Goal: Communication & Community: Answer question/provide support

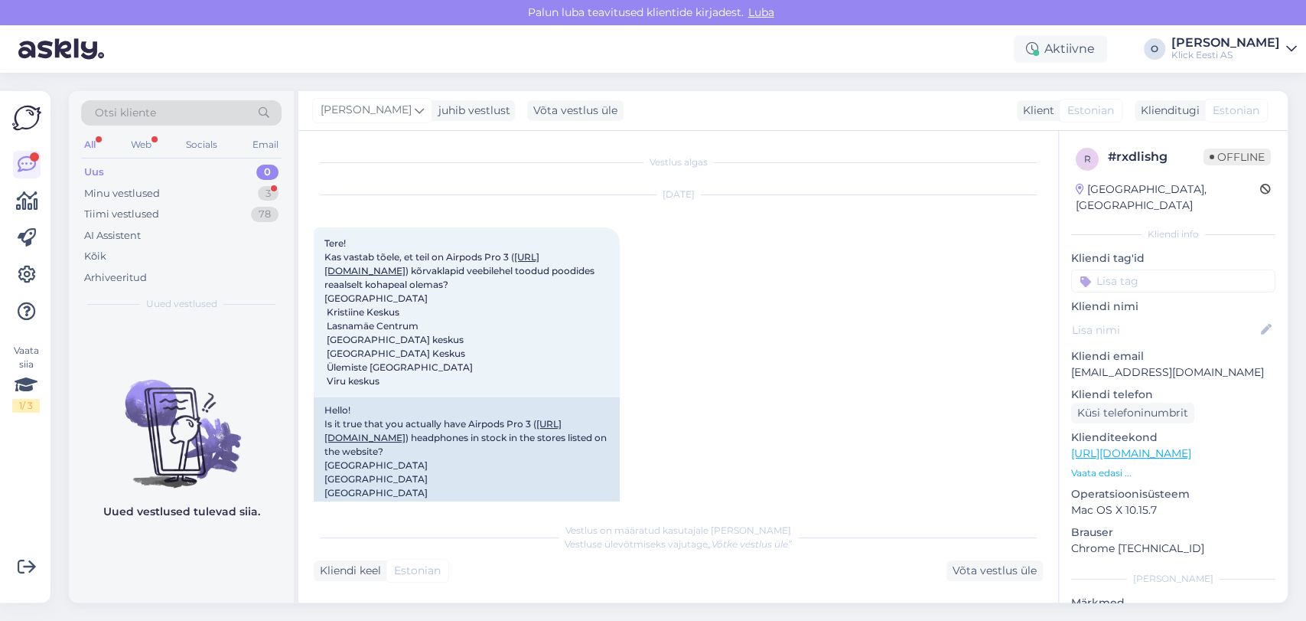
scroll to position [1420, 0]
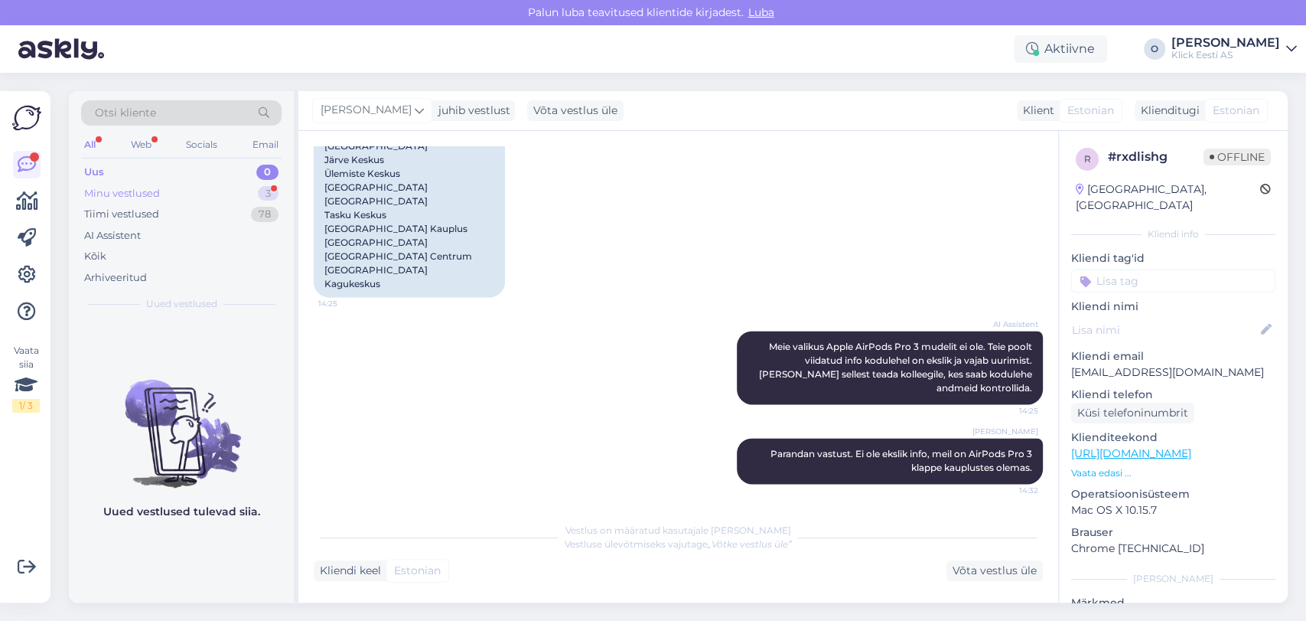
click at [209, 193] on div "Minu vestlused 3" at bounding box center [181, 193] width 201 height 21
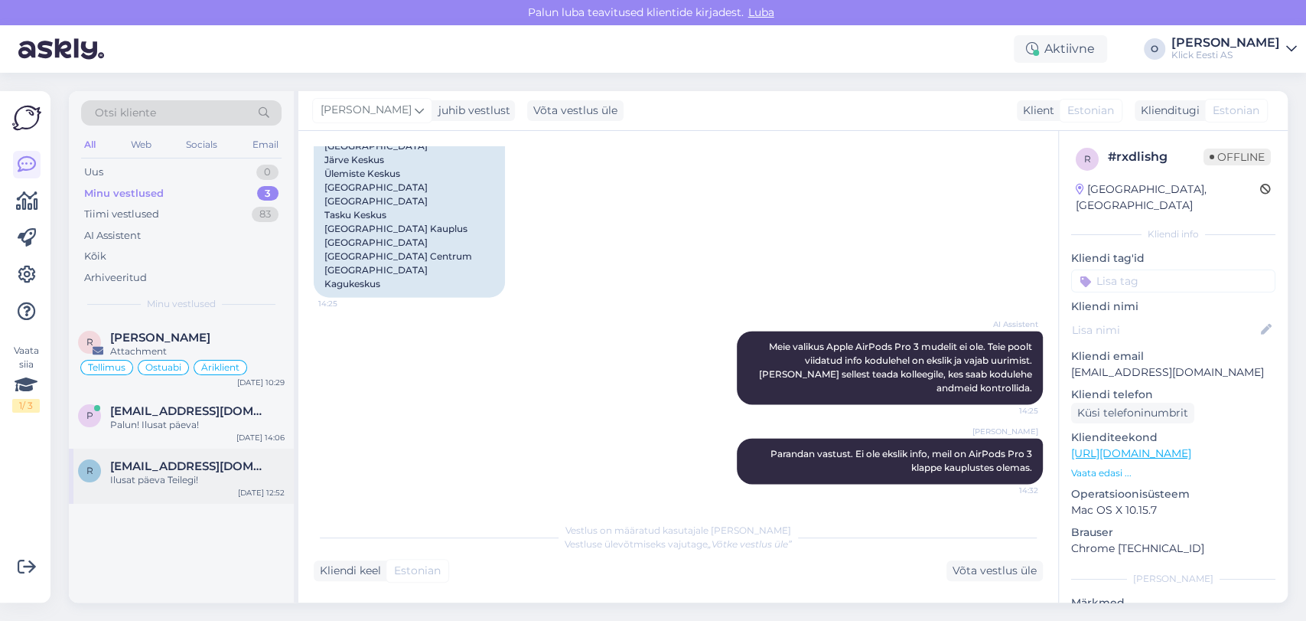
click at [146, 455] on div "r [EMAIL_ADDRESS][DOMAIN_NAME] Ilusat päeva Teilegi! [DATE] 12:52" at bounding box center [181, 475] width 225 height 55
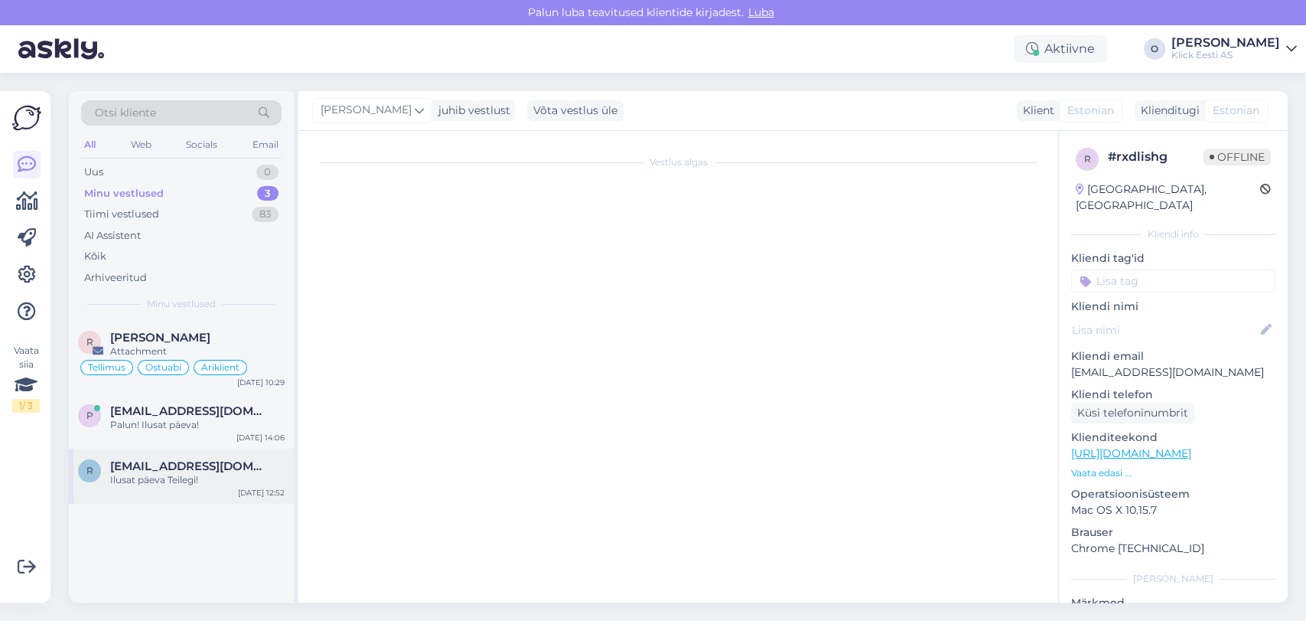
scroll to position [3870, 0]
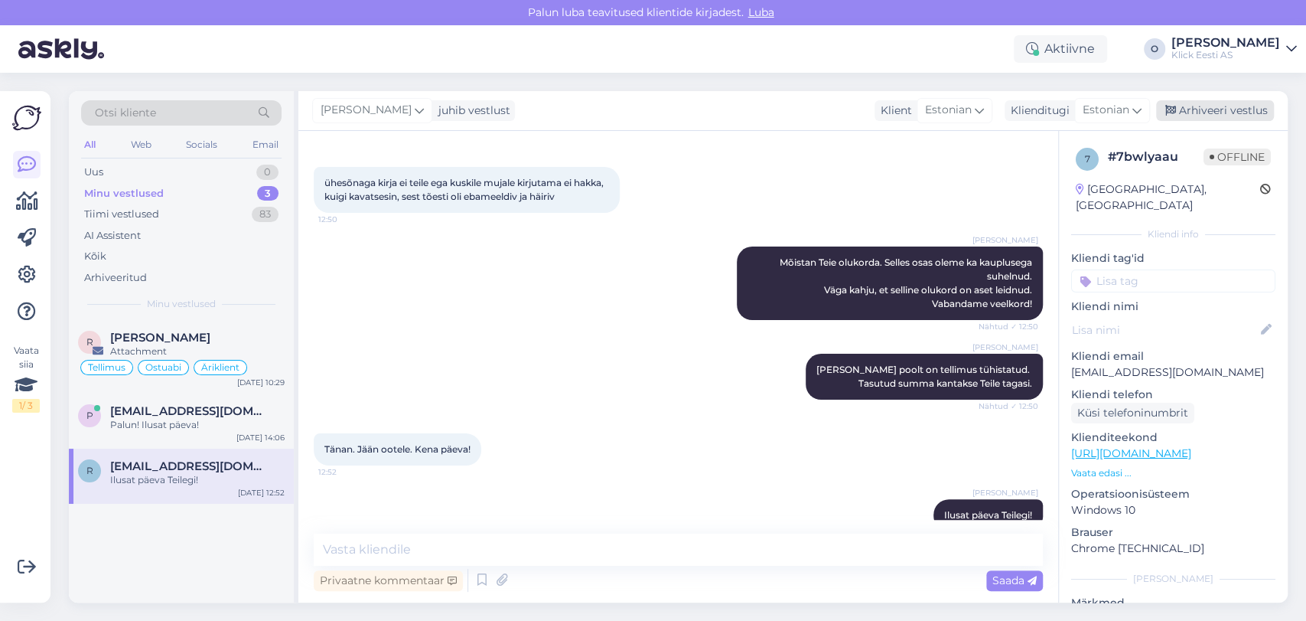
click at [1214, 119] on div "Arhiveeri vestlus" at bounding box center [1215, 110] width 118 height 21
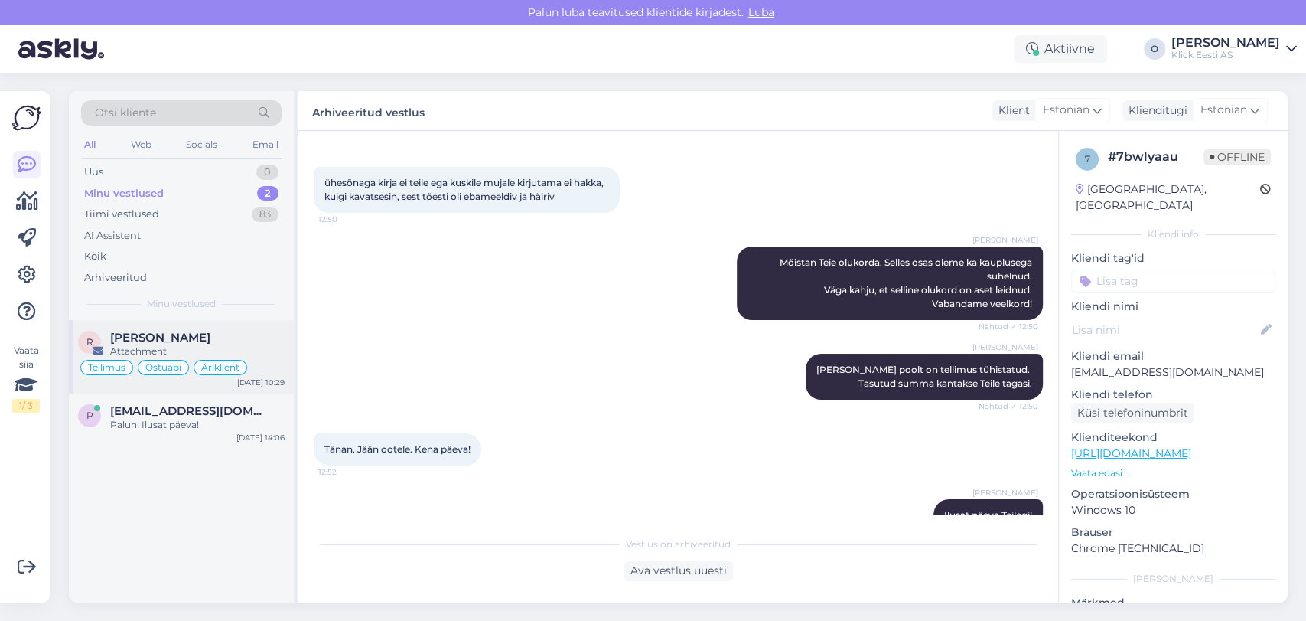
click at [156, 331] on span "[PERSON_NAME]" at bounding box center [160, 338] width 100 height 14
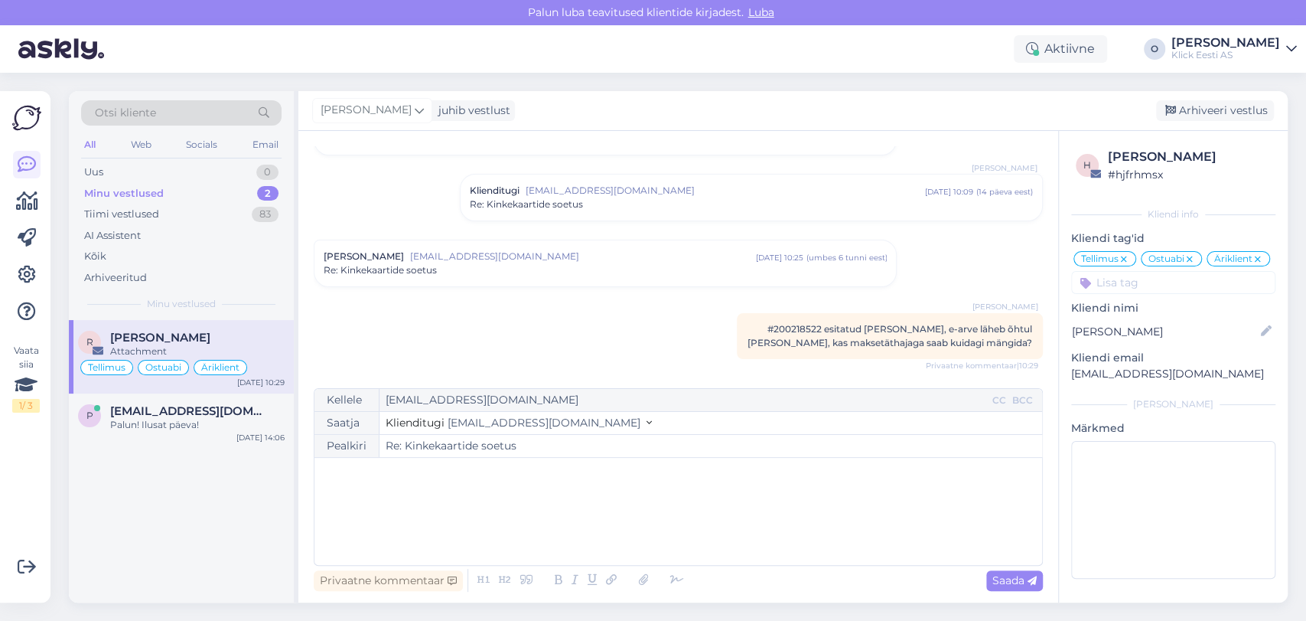
click at [808, 332] on span "#200218522 esitatud [PERSON_NAME], e-arve läheb õhtul [PERSON_NAME], kas makset…" at bounding box center [890, 335] width 285 height 25
copy span "200218522"
click at [481, 256] on span "[EMAIL_ADDRESS][DOMAIN_NAME]" at bounding box center [582, 256] width 345 height 14
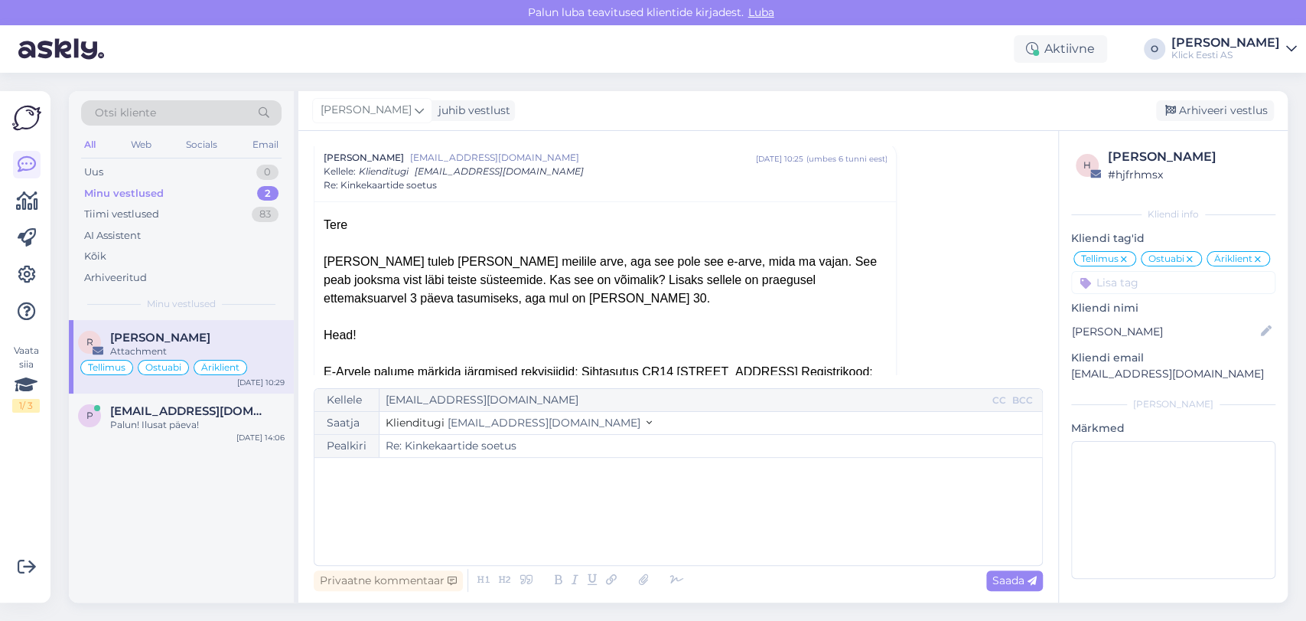
scroll to position [214, 0]
click at [466, 518] on div "﻿" at bounding box center [678, 511] width 712 height 92
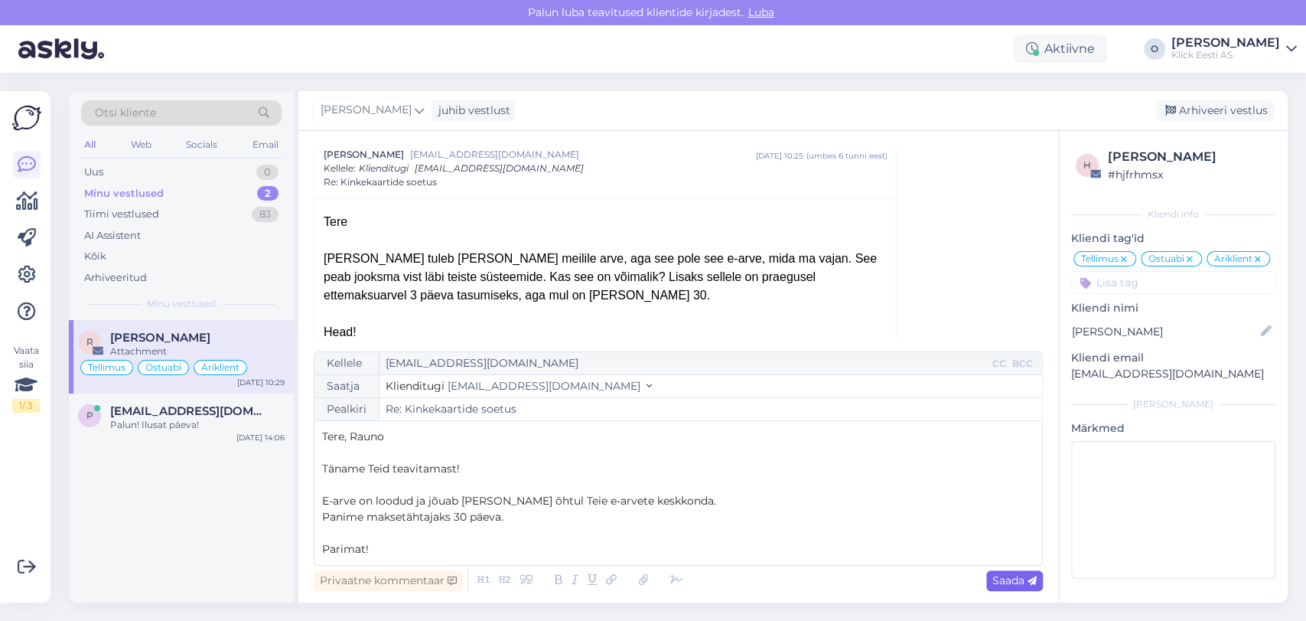
click at [1014, 581] on span "Saada" at bounding box center [1015, 580] width 44 height 14
type input "Re: Re: Kinkekaartide soetus"
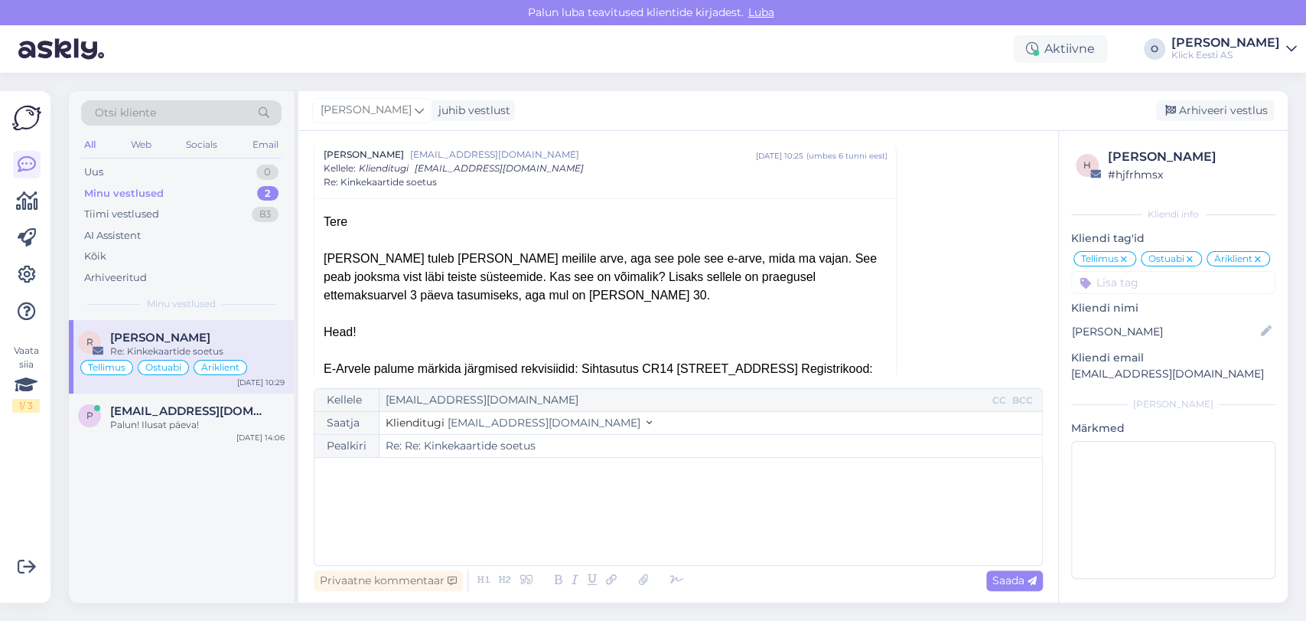
scroll to position [951, 0]
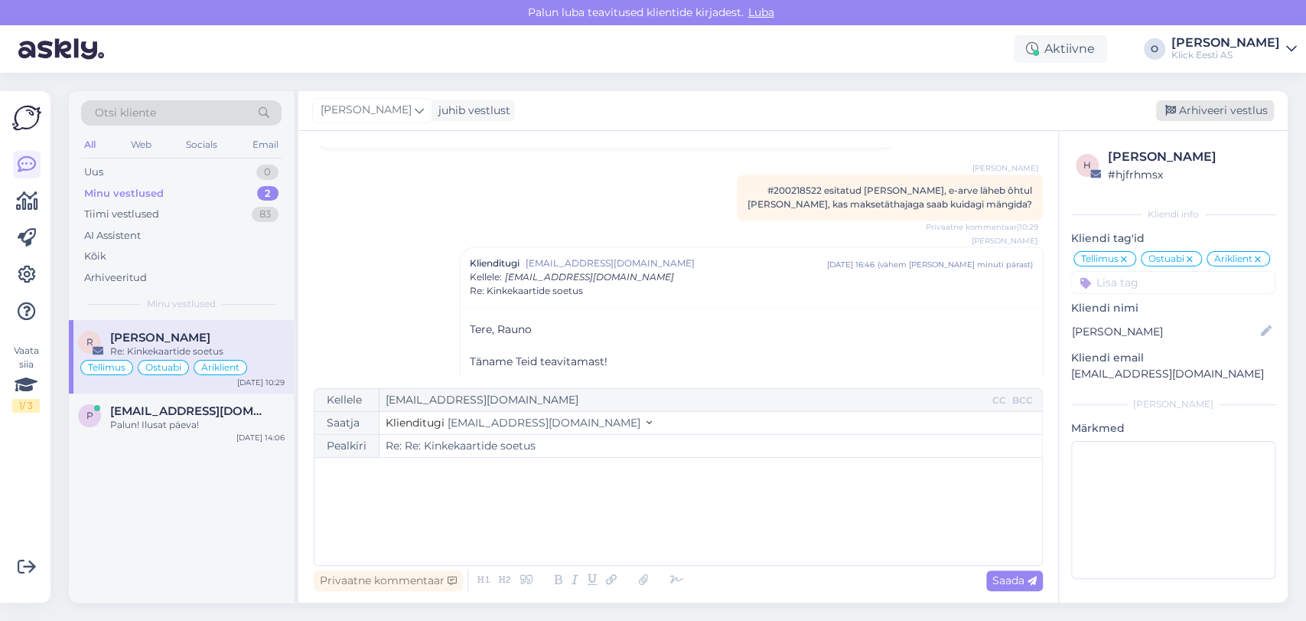
click at [1205, 104] on div "Arhiveeri vestlus" at bounding box center [1215, 110] width 118 height 21
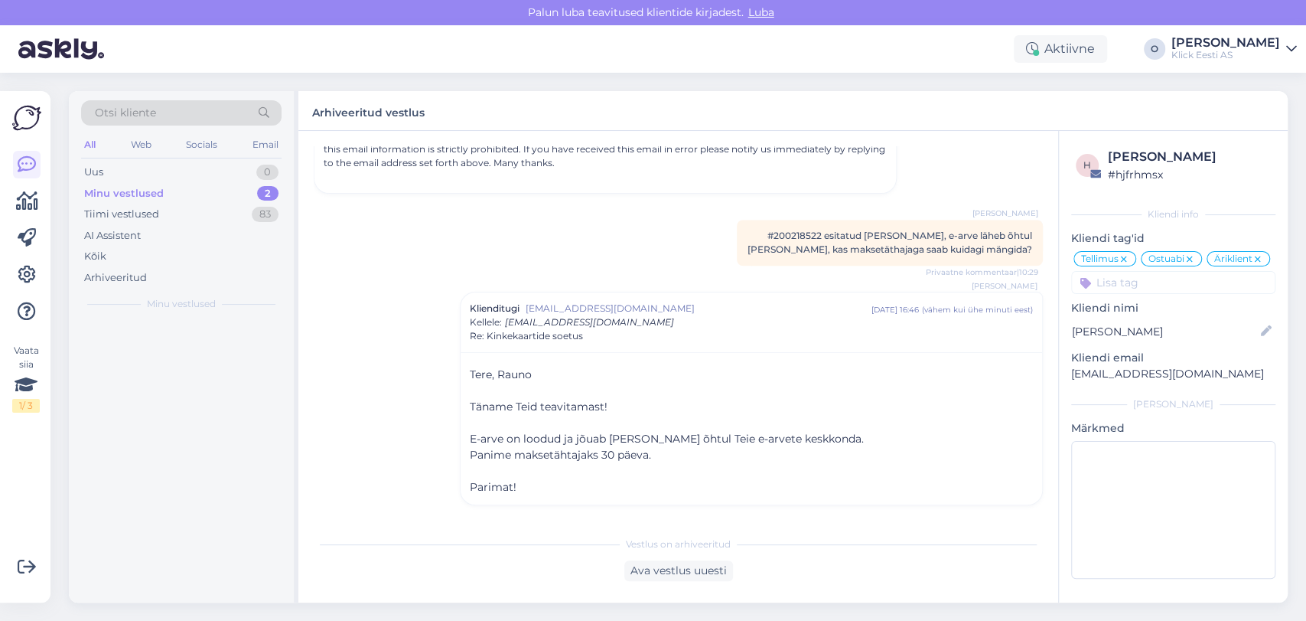
scroll to position [888, 0]
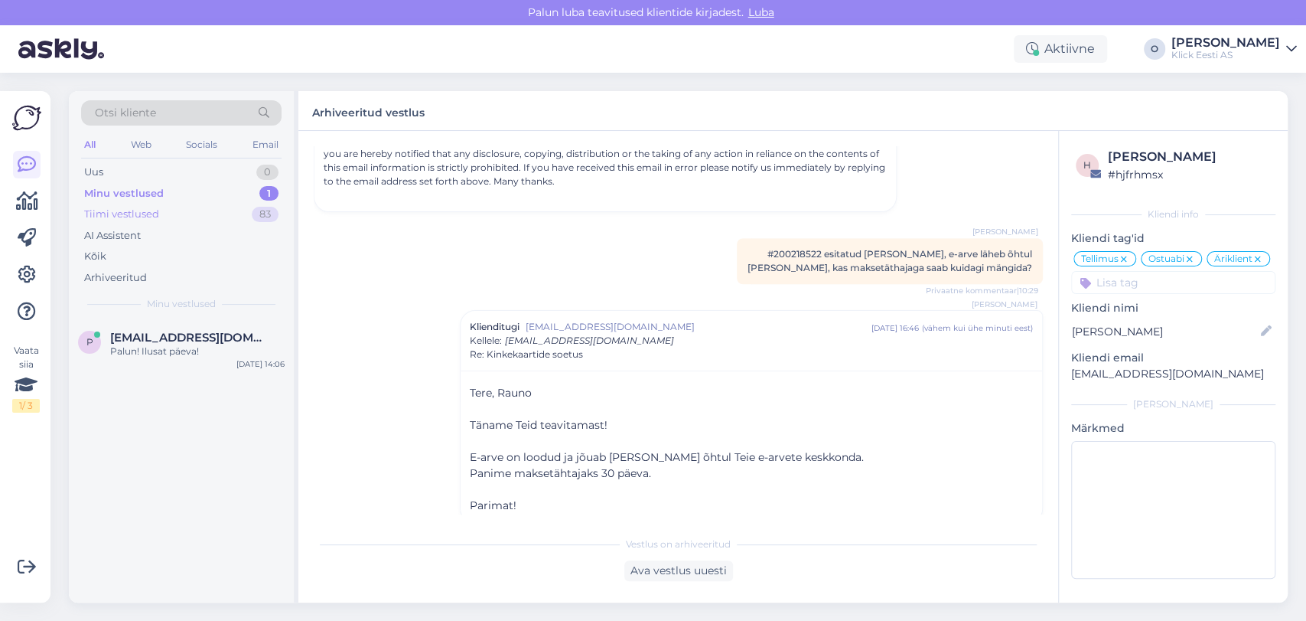
click at [137, 219] on div "Tiimi vestlused" at bounding box center [121, 214] width 75 height 15
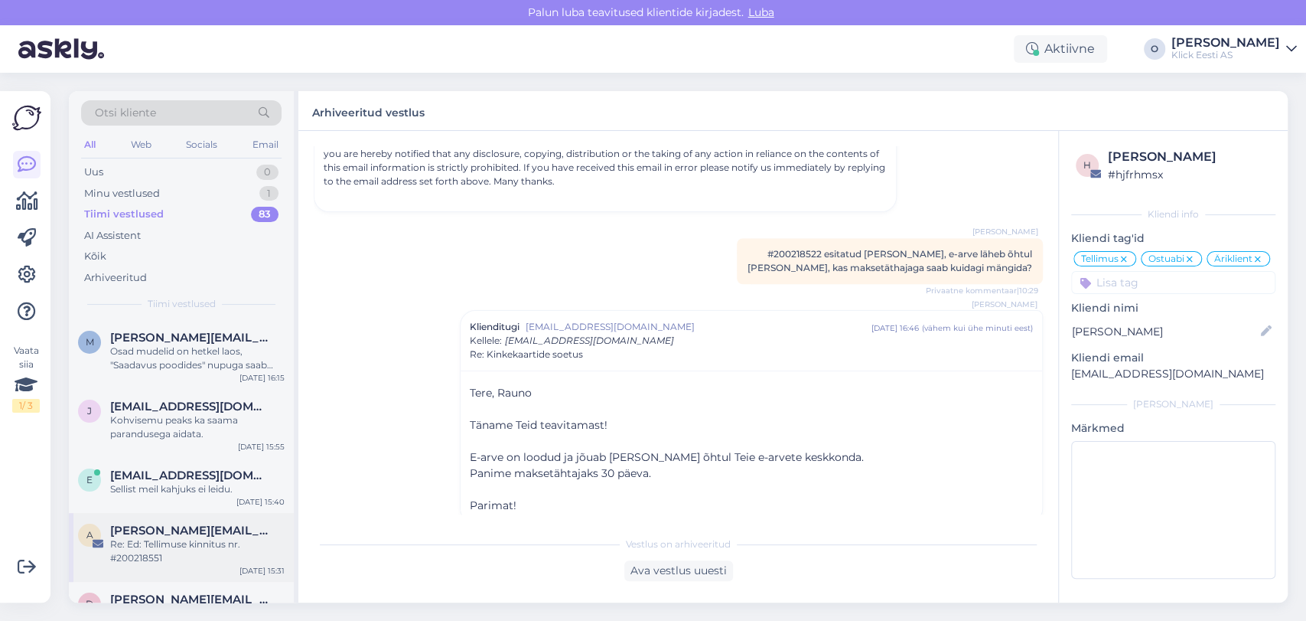
click at [168, 550] on div "Re: Ed: Tellimuse kinnitus nr. #200218551" at bounding box center [197, 551] width 174 height 28
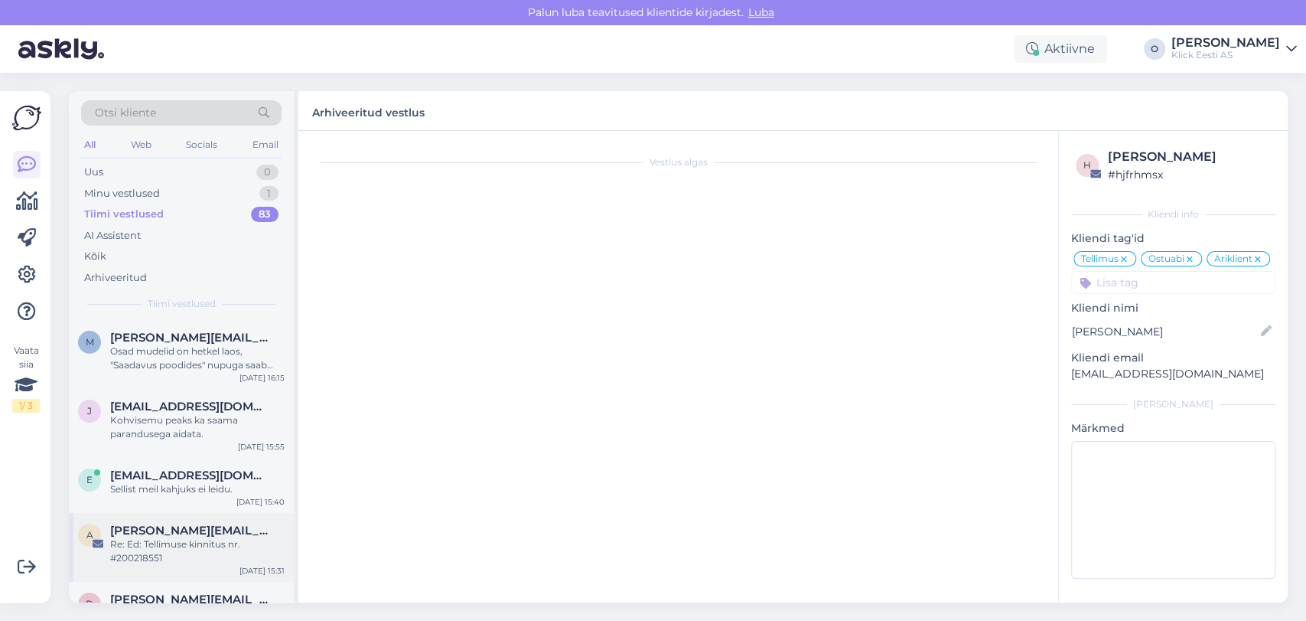
scroll to position [0, 0]
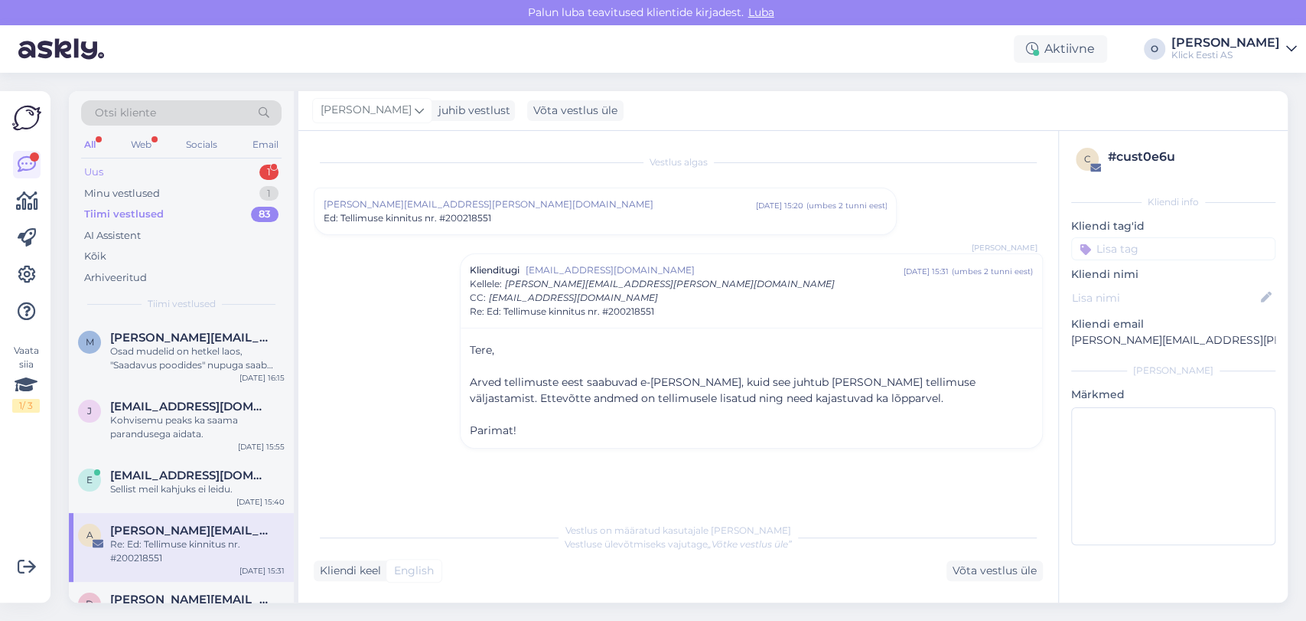
click at [163, 172] on div "Uus 1" at bounding box center [181, 171] width 201 height 21
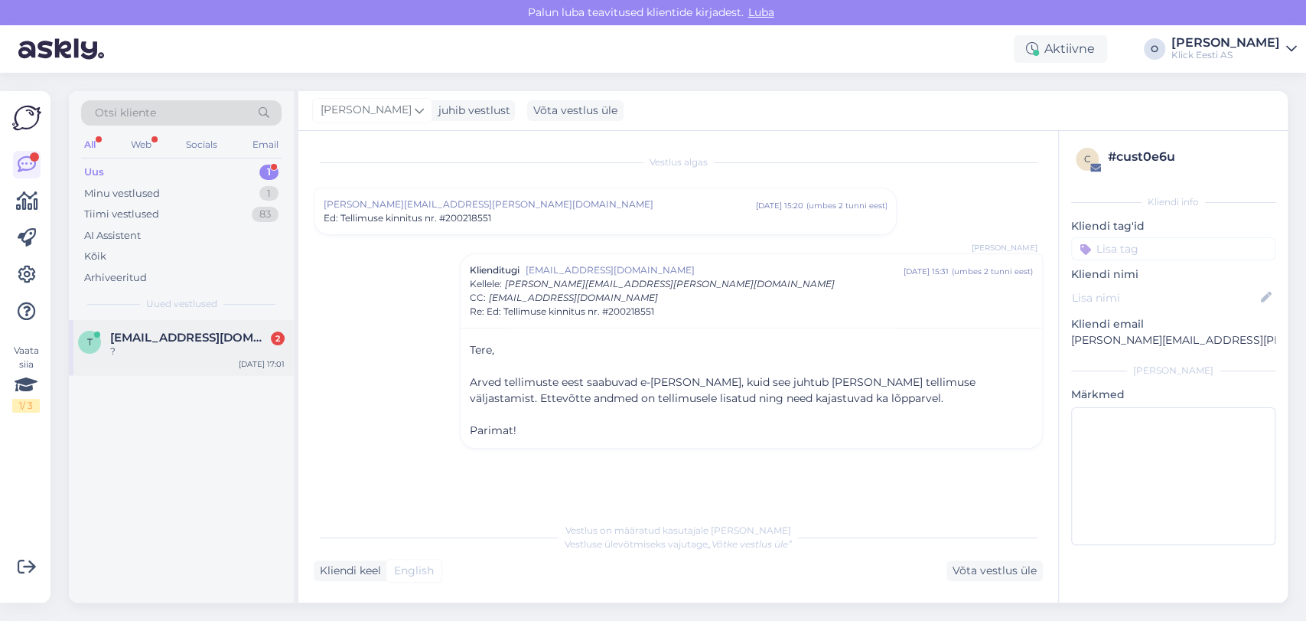
click at [159, 337] on span "[EMAIL_ADDRESS][DOMAIN_NAME]" at bounding box center [189, 338] width 159 height 14
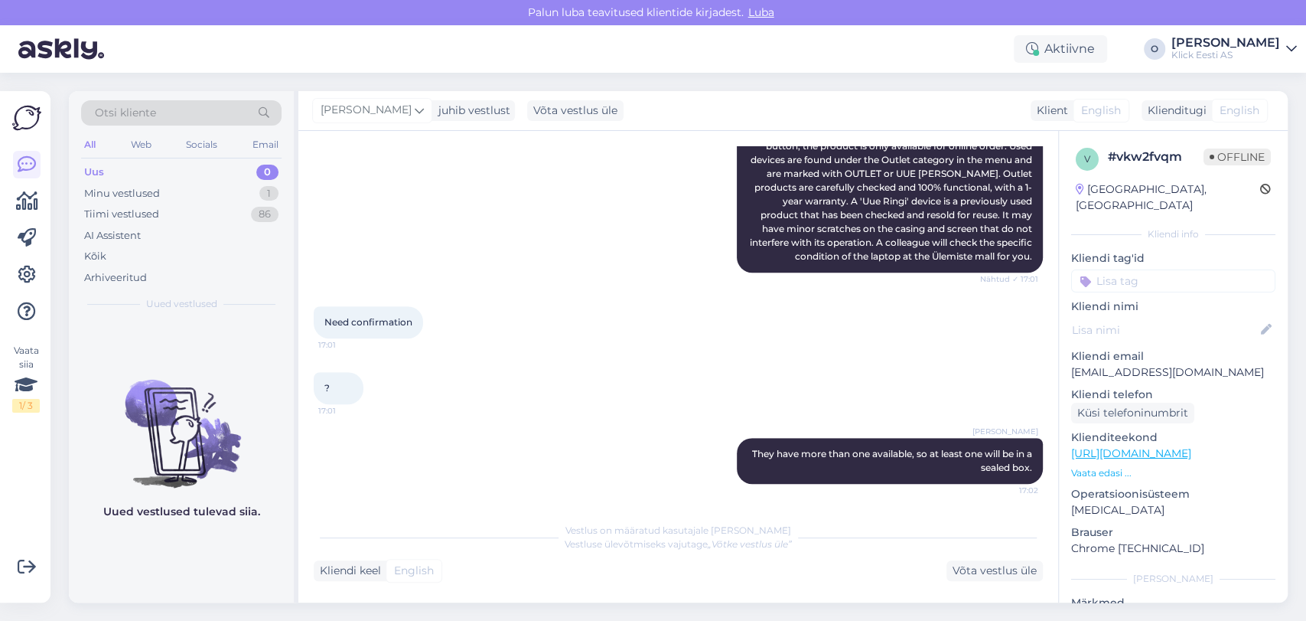
scroll to position [610, 0]
click at [160, 204] on div "Tiimi vestlused 86" at bounding box center [181, 214] width 201 height 21
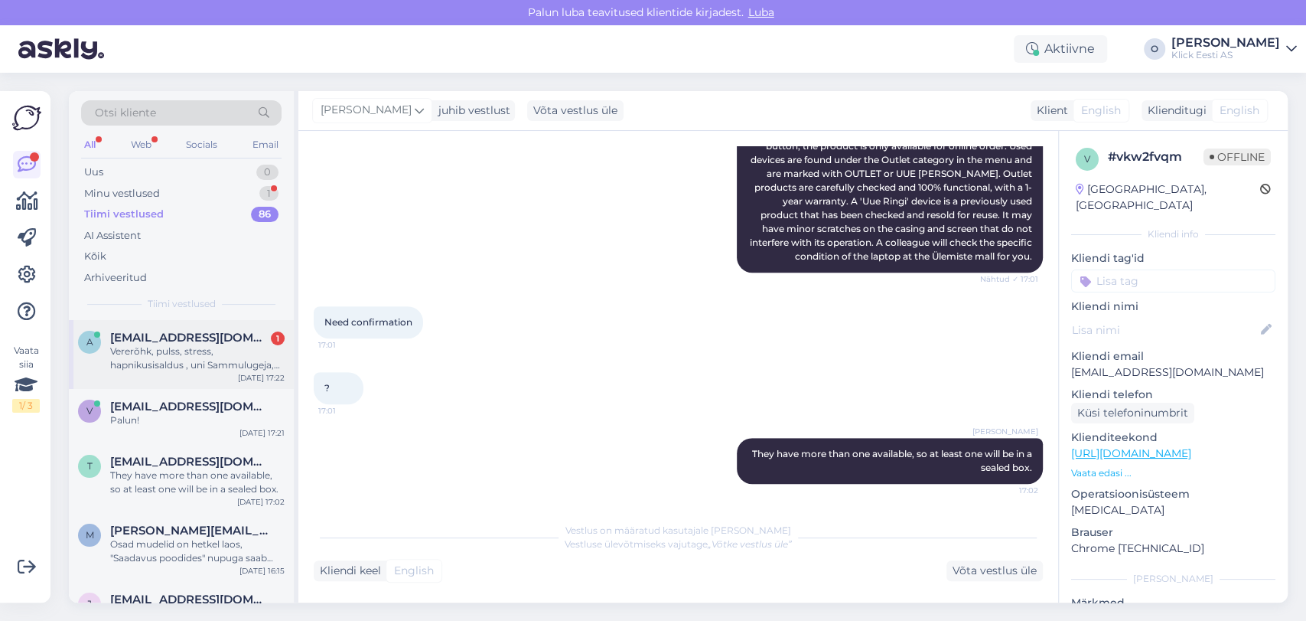
click at [151, 338] on span "[EMAIL_ADDRESS][DOMAIN_NAME]" at bounding box center [189, 338] width 159 height 14
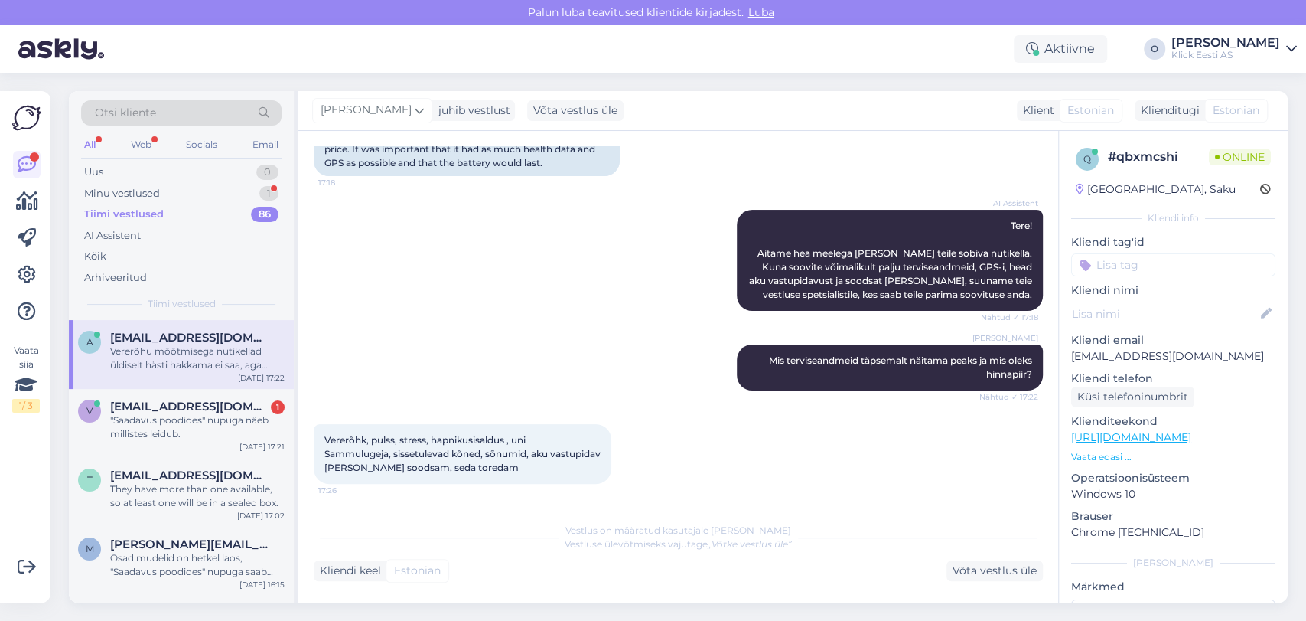
scroll to position [271, 0]
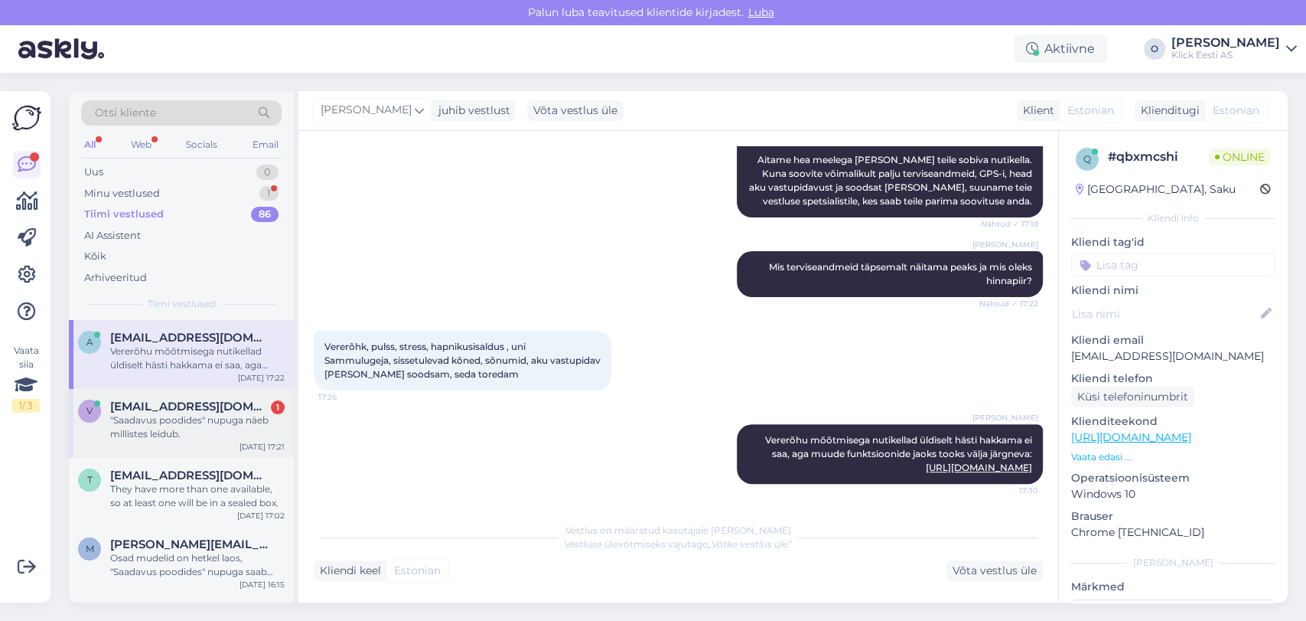
click at [208, 411] on span "[EMAIL_ADDRESS][DOMAIN_NAME]" at bounding box center [189, 406] width 159 height 14
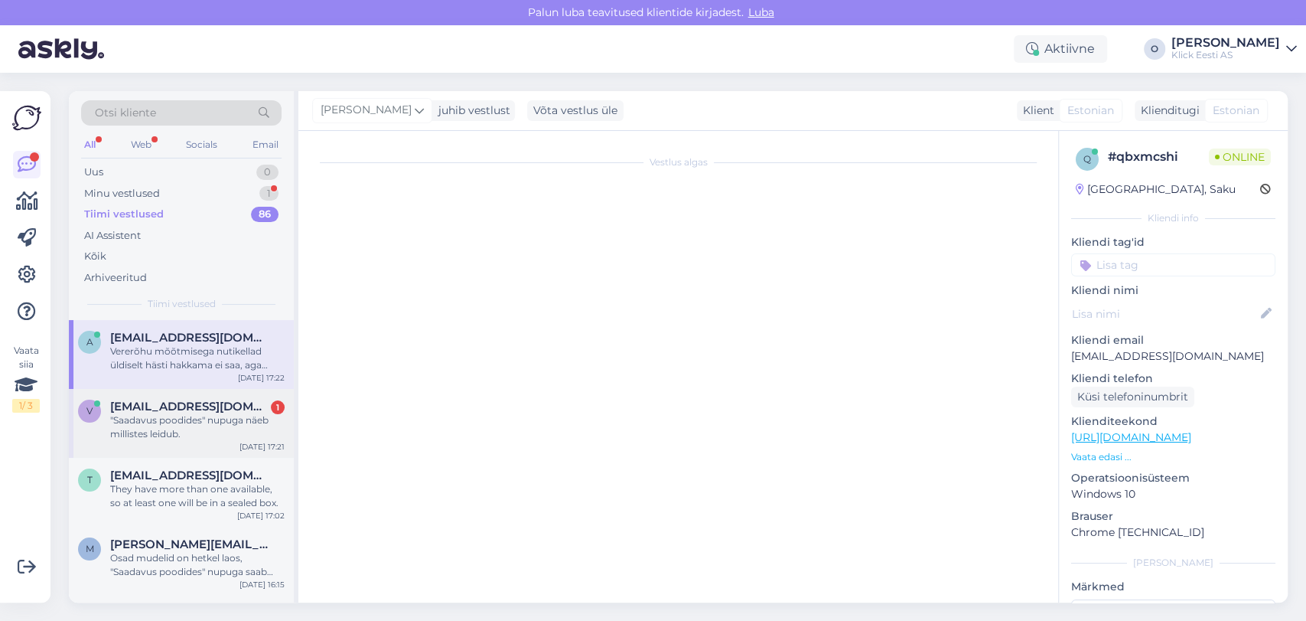
scroll to position [398, 0]
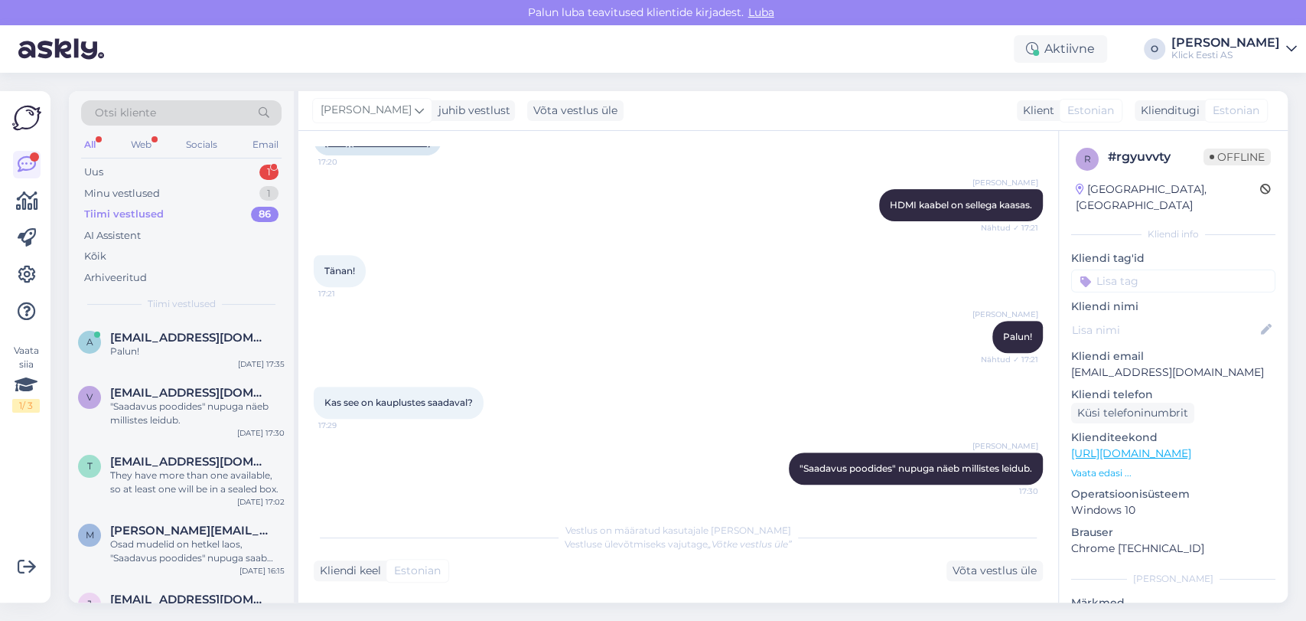
click at [158, 160] on div "Otsi kliente All Web Socials Email Uus 1 Minu vestlused 1 Tiimi vestlused 86 AI…" at bounding box center [181, 205] width 225 height 229
click at [155, 164] on div "Uus 1" at bounding box center [181, 171] width 201 height 21
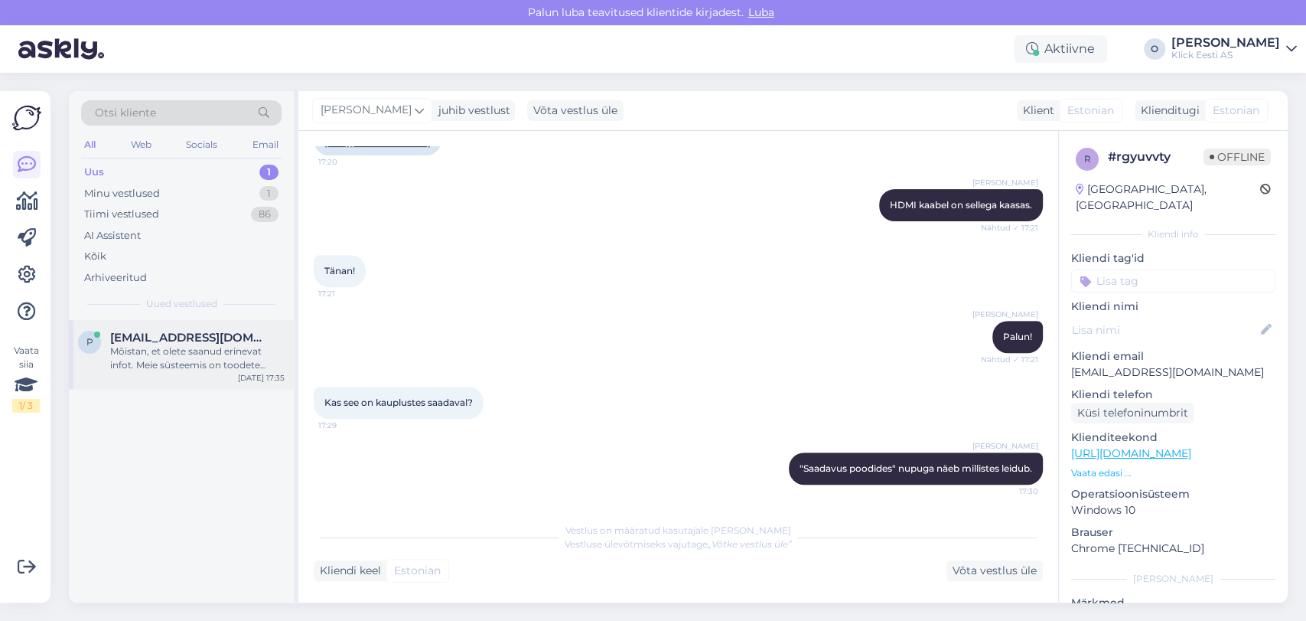
click at [147, 347] on div "Mõistan, et olete saanud erinevat infot. Meie süsteemis on toodete saadavus poo…" at bounding box center [197, 358] width 174 height 28
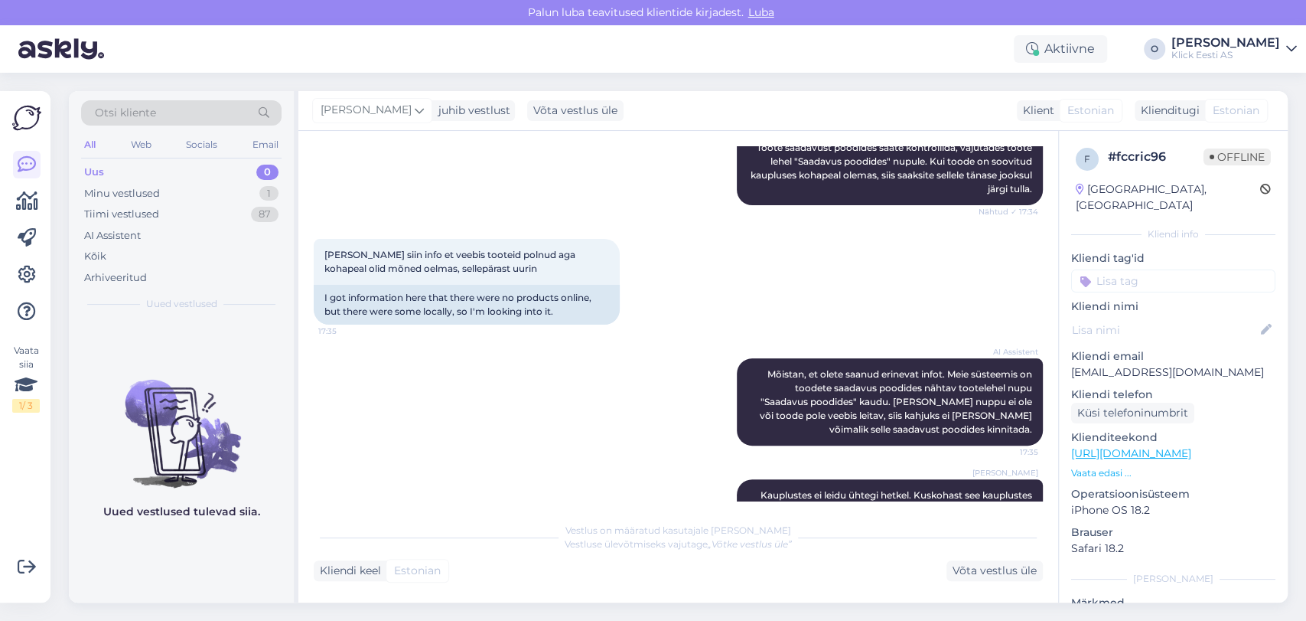
scroll to position [283, 0]
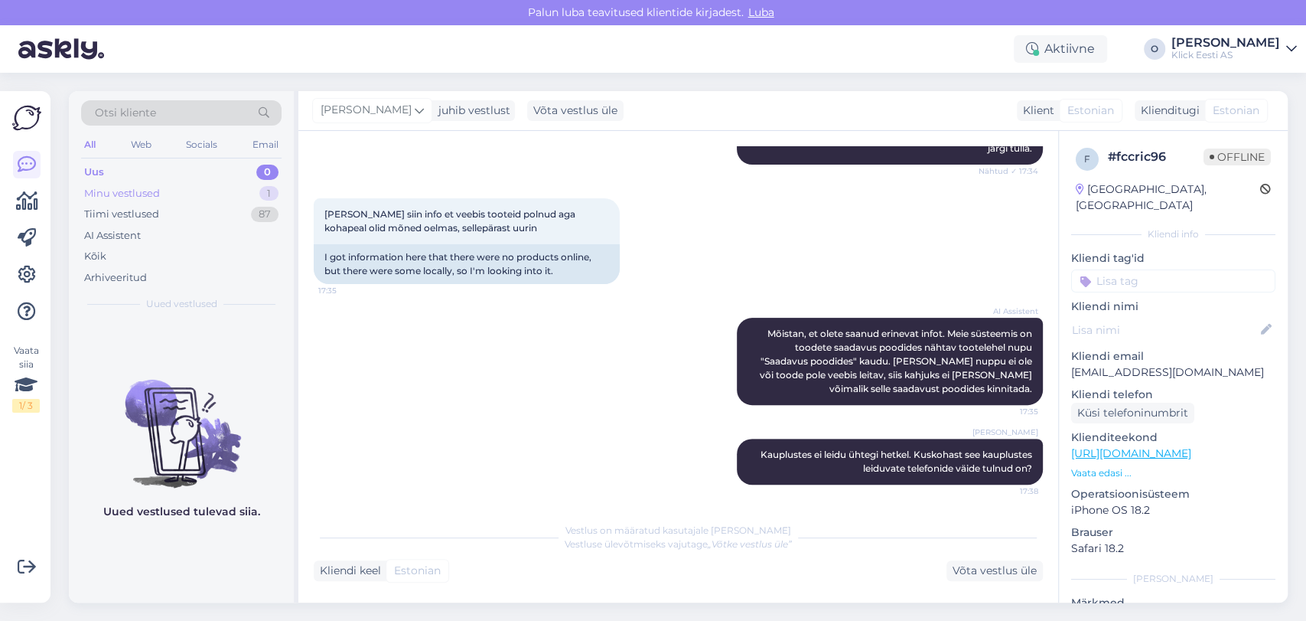
click at [150, 191] on div "Minu vestlused" at bounding box center [122, 193] width 76 height 15
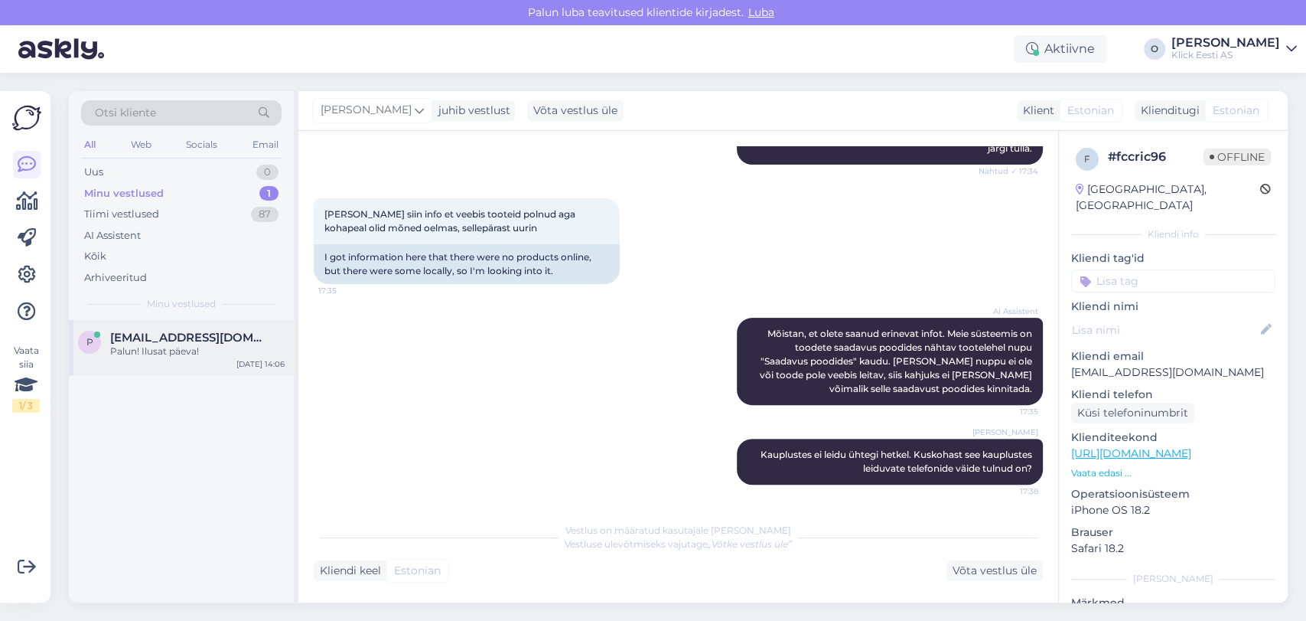
click at [168, 336] on span "[EMAIL_ADDRESS][DOMAIN_NAME]" at bounding box center [189, 338] width 159 height 14
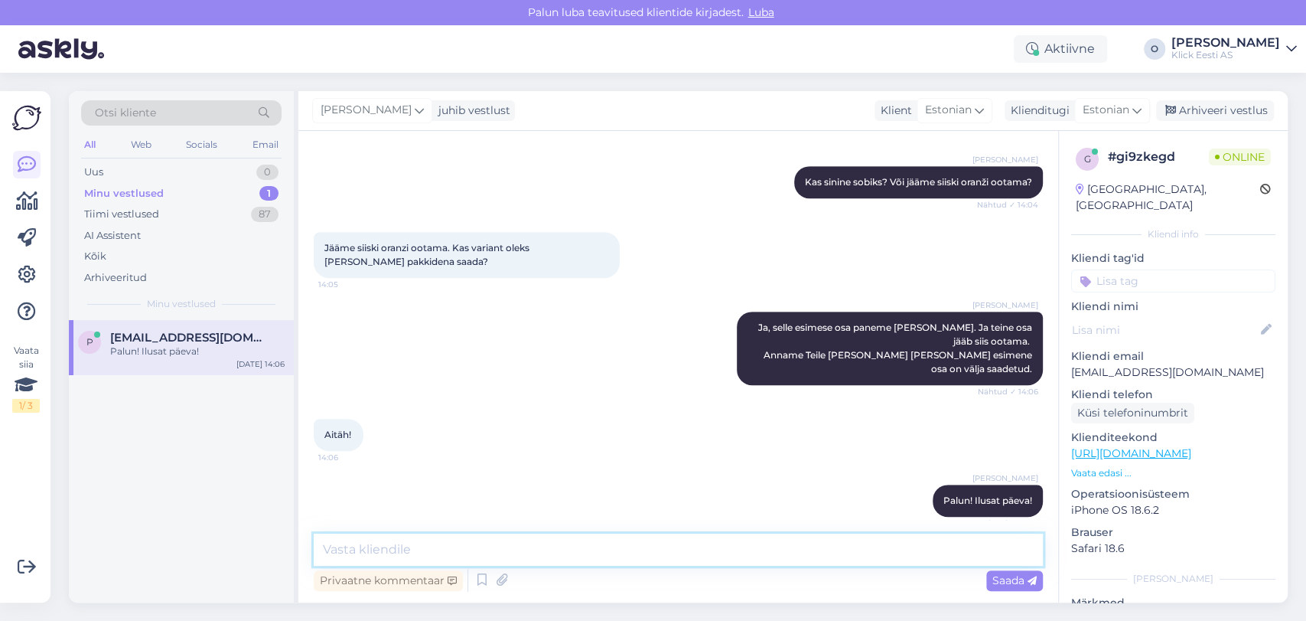
click at [481, 557] on textarea at bounding box center [678, 549] width 729 height 32
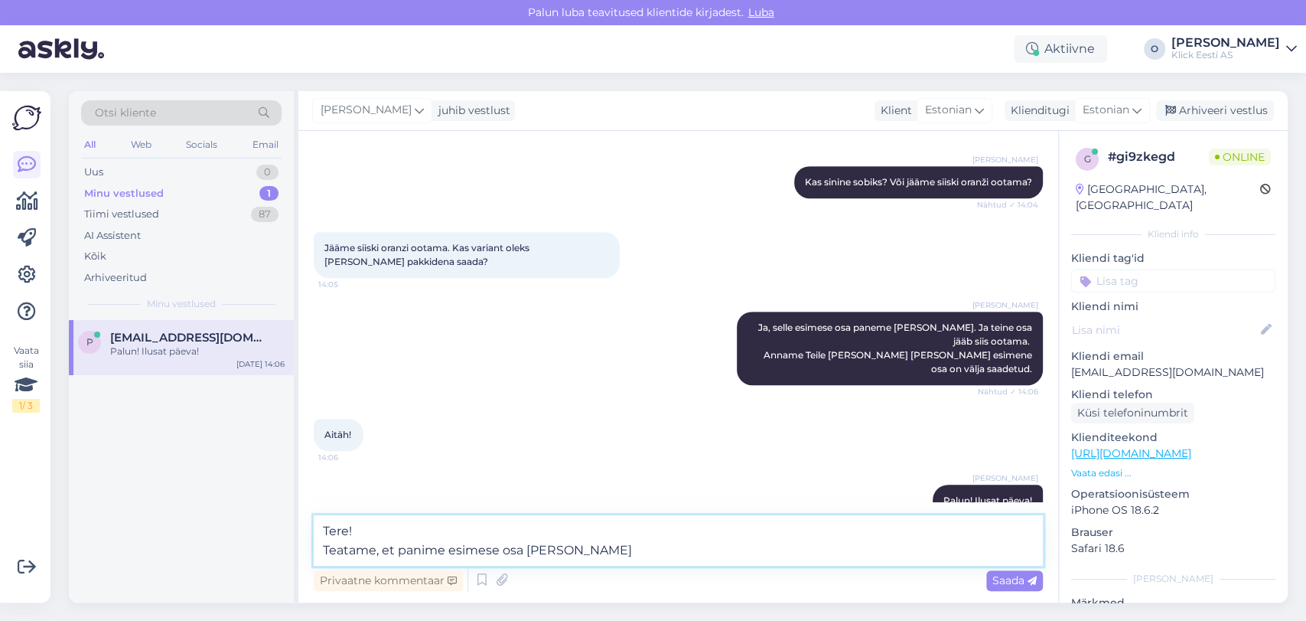
type textarea "Tere! Teatame, et panime esimese osa [PERSON_NAME]."
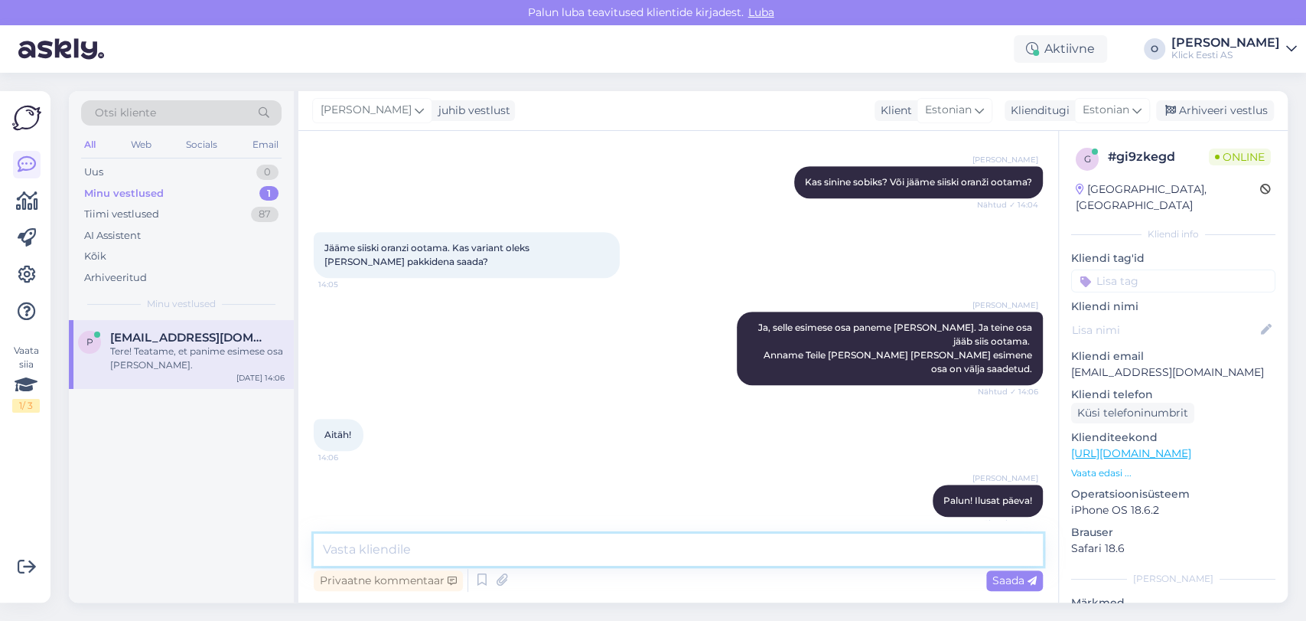
scroll to position [745, 0]
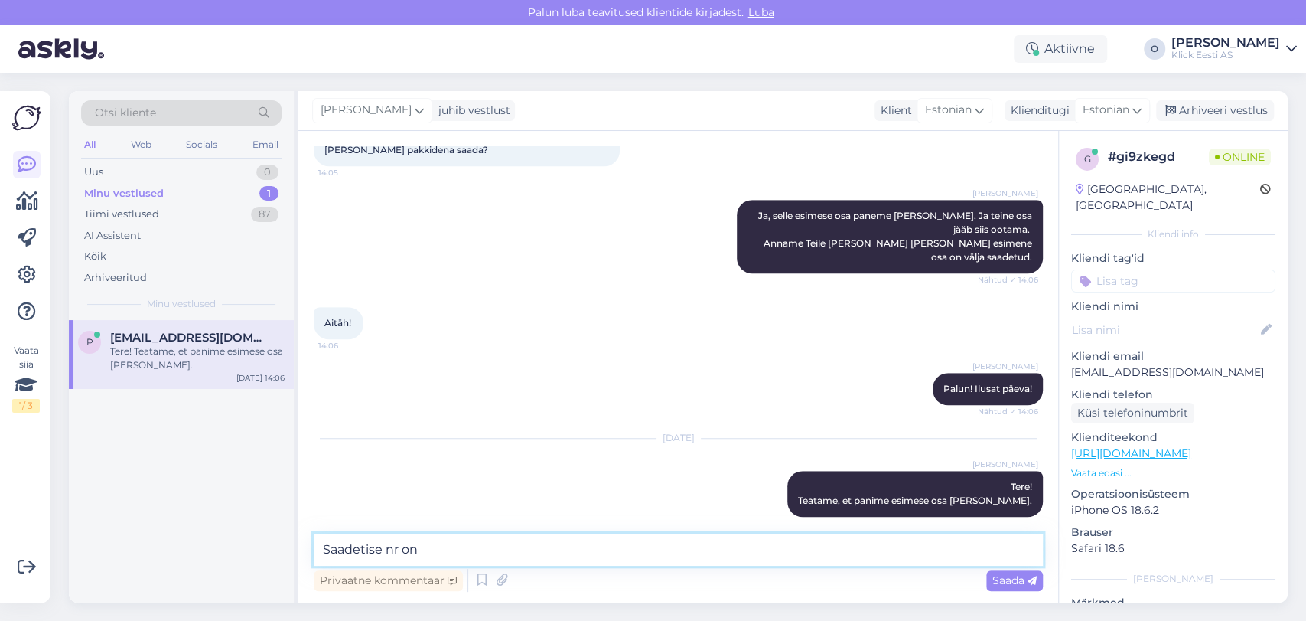
paste textarea "JJEE21504S10000021715"
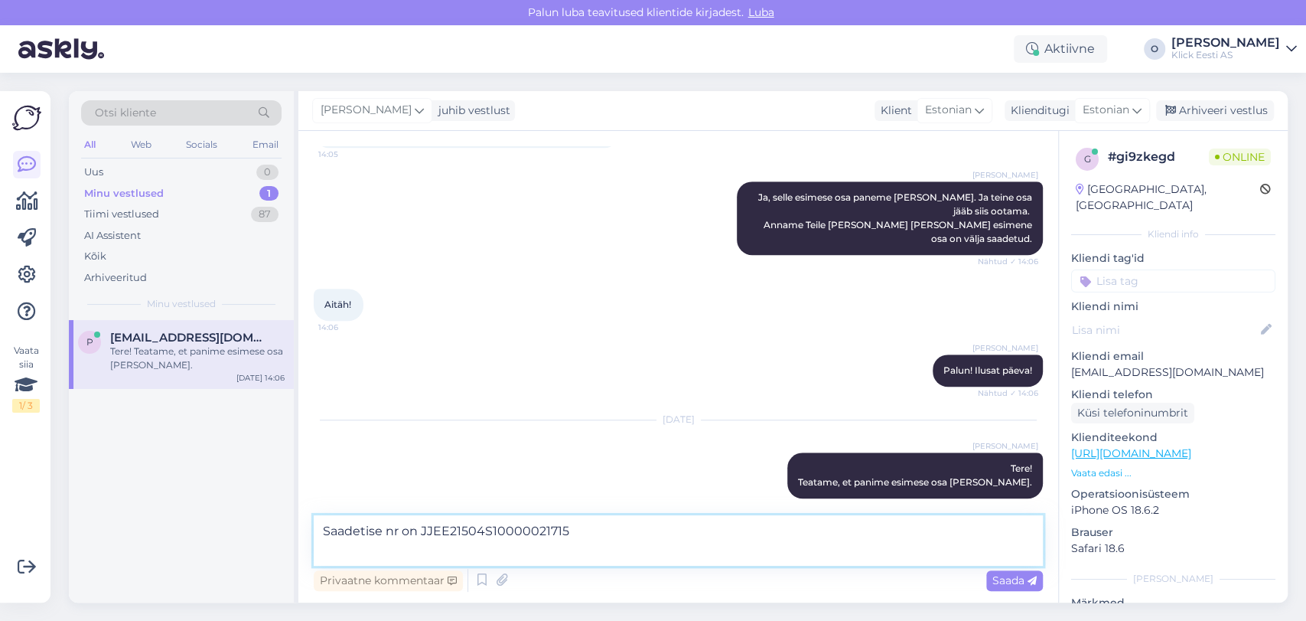
type textarea "Saadetise nr on JJEE21504S10000021715"
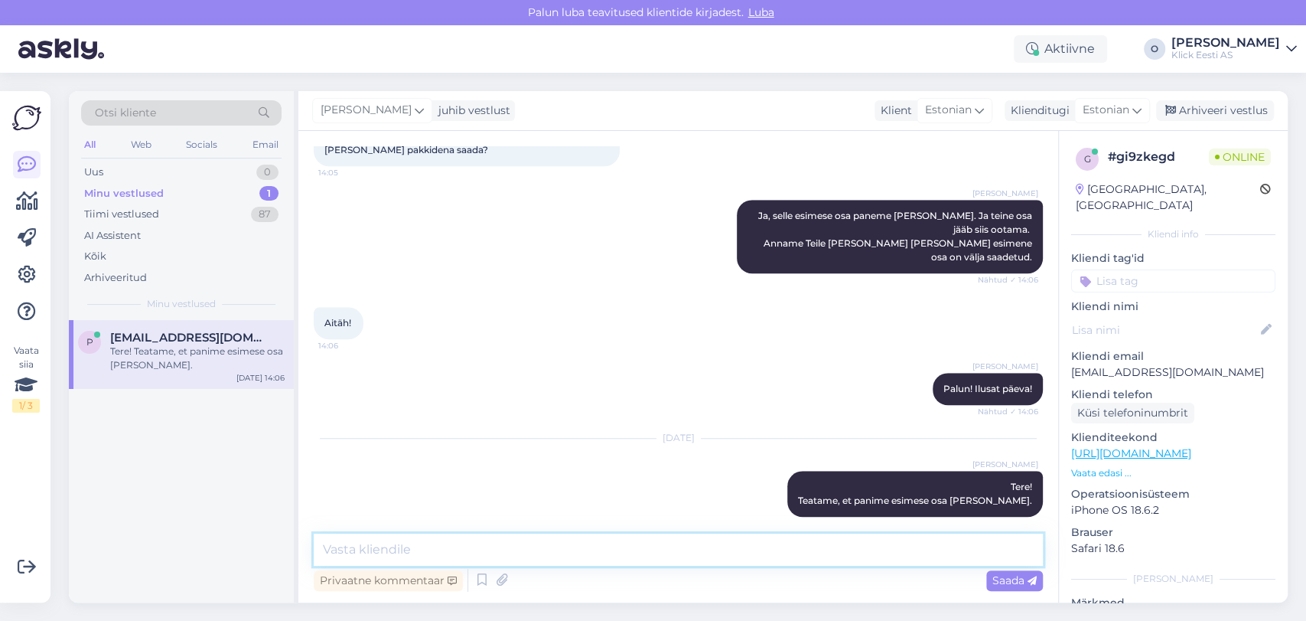
scroll to position [811, 0]
